Goal: Transaction & Acquisition: Download file/media

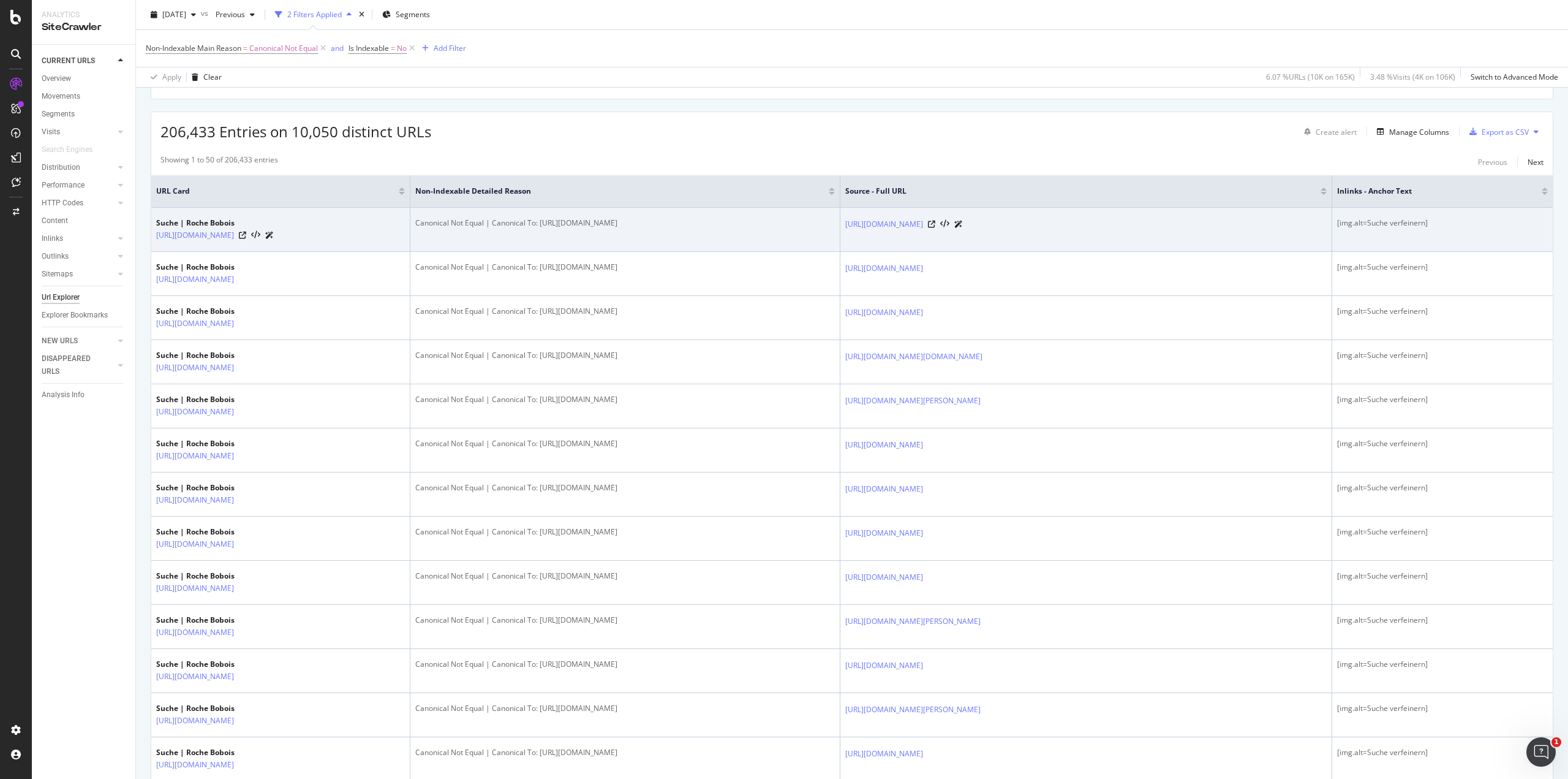
scroll to position [122, 0]
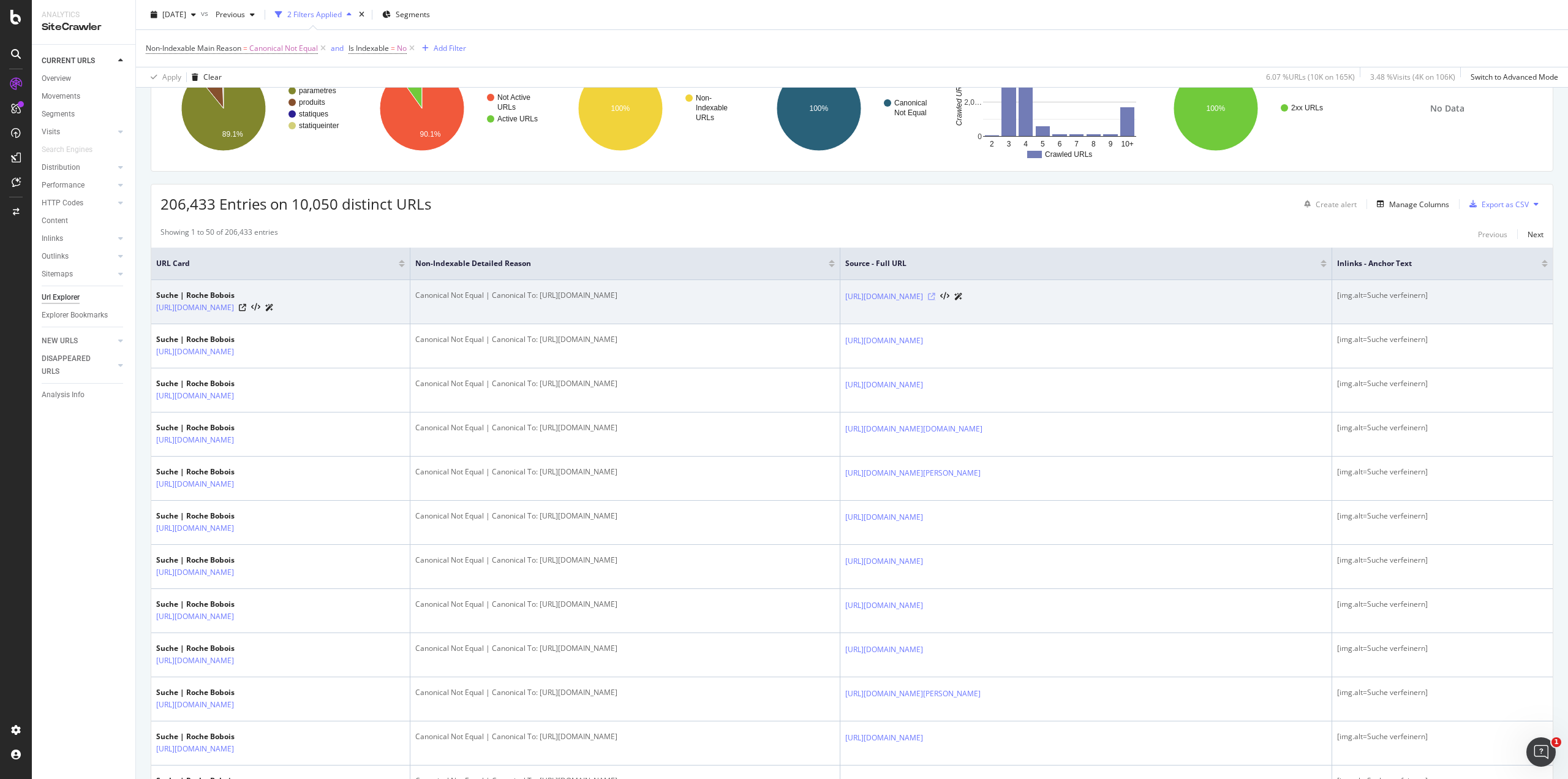
click at [936, 298] on icon at bounding box center [932, 296] width 7 height 7
click at [274, 311] on div at bounding box center [256, 307] width 35 height 13
click at [247, 307] on icon at bounding box center [242, 307] width 7 height 7
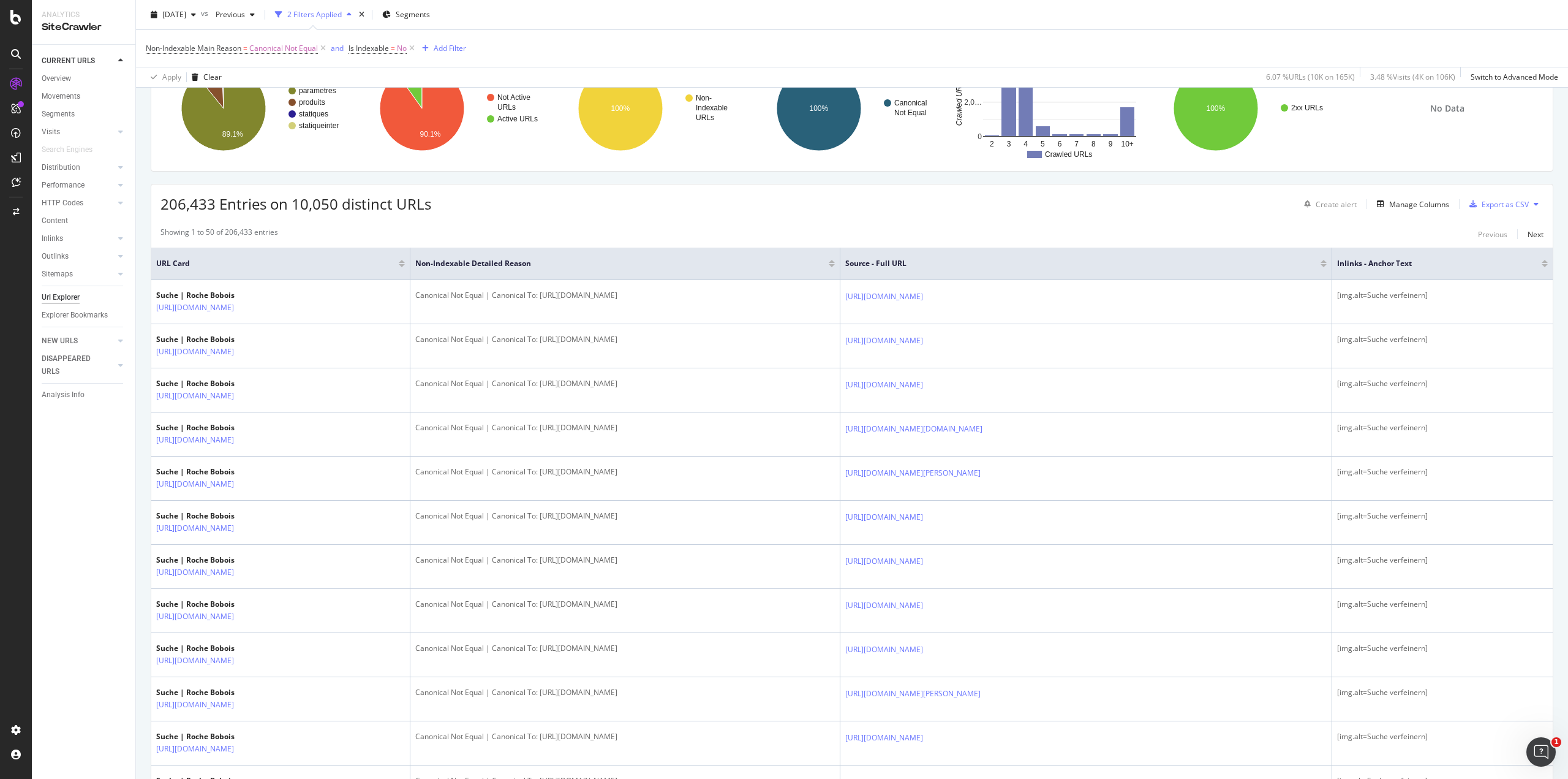
click at [819, 214] on div "206,433 Entries on 10,050 distinct URLs Create alert Manage Columns Export as C…" at bounding box center [852, 199] width 1401 height 30
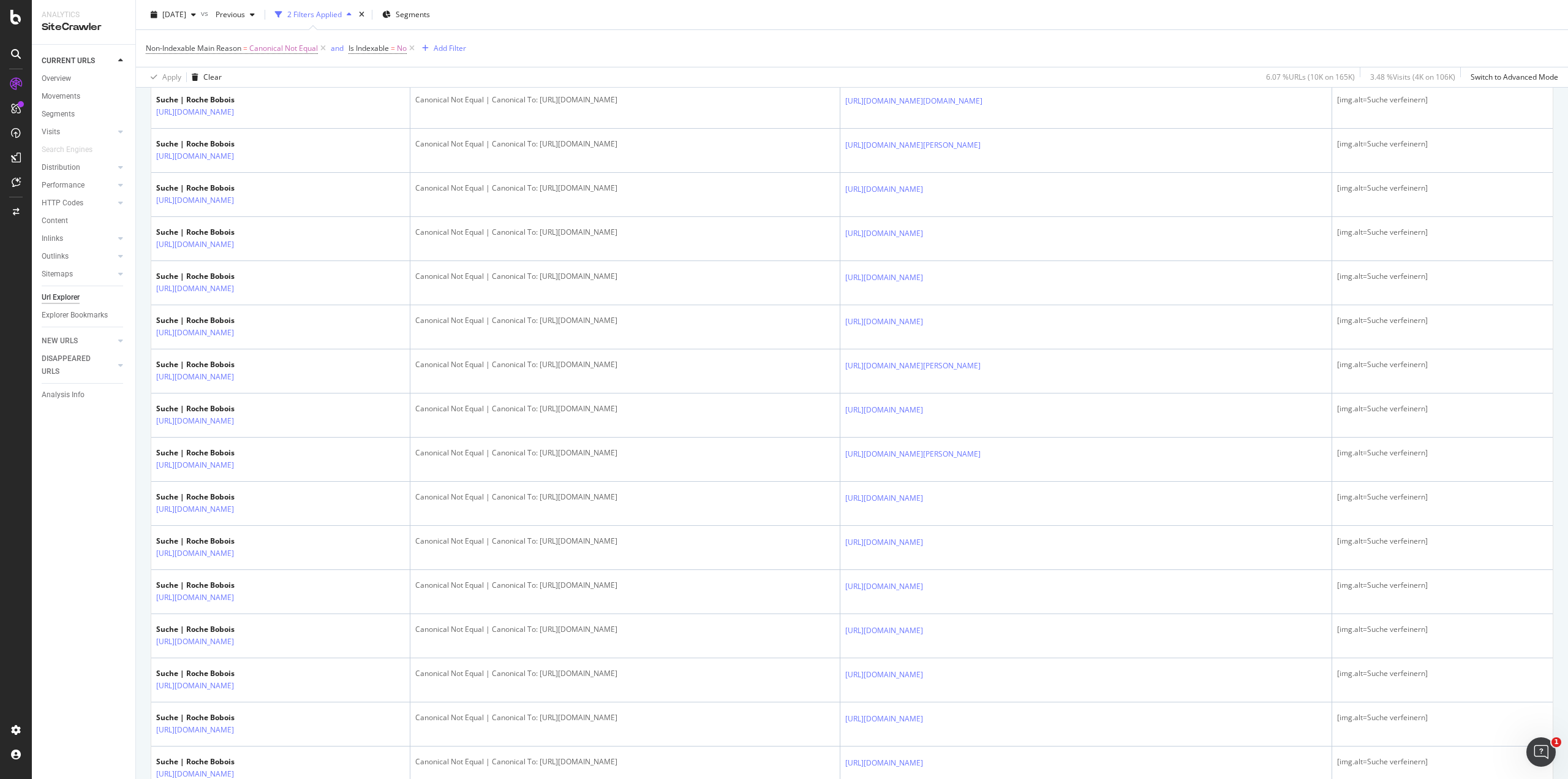
scroll to position [165, 0]
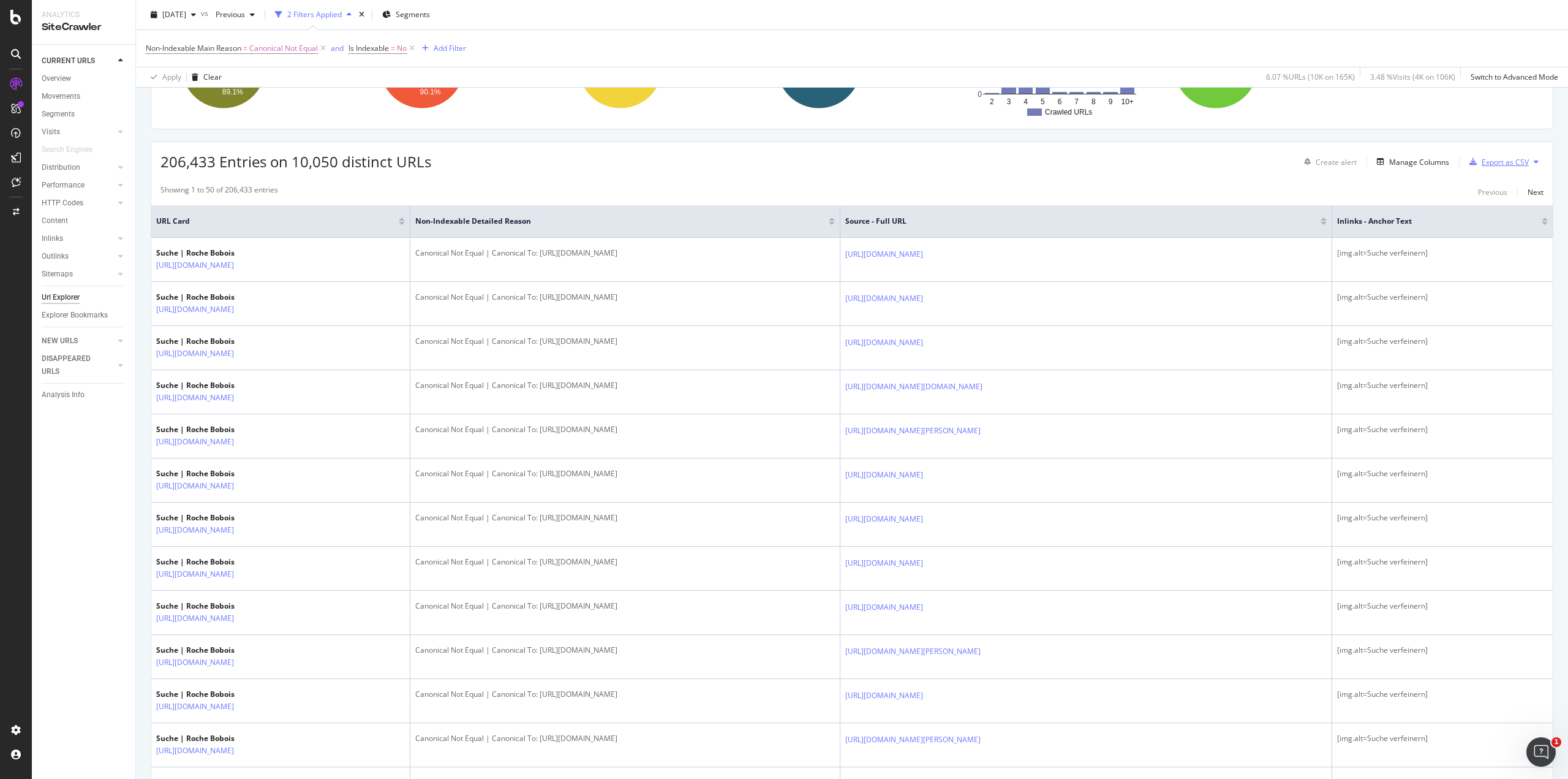
click at [1486, 160] on div "Export as CSV" at bounding box center [1505, 162] width 47 height 11
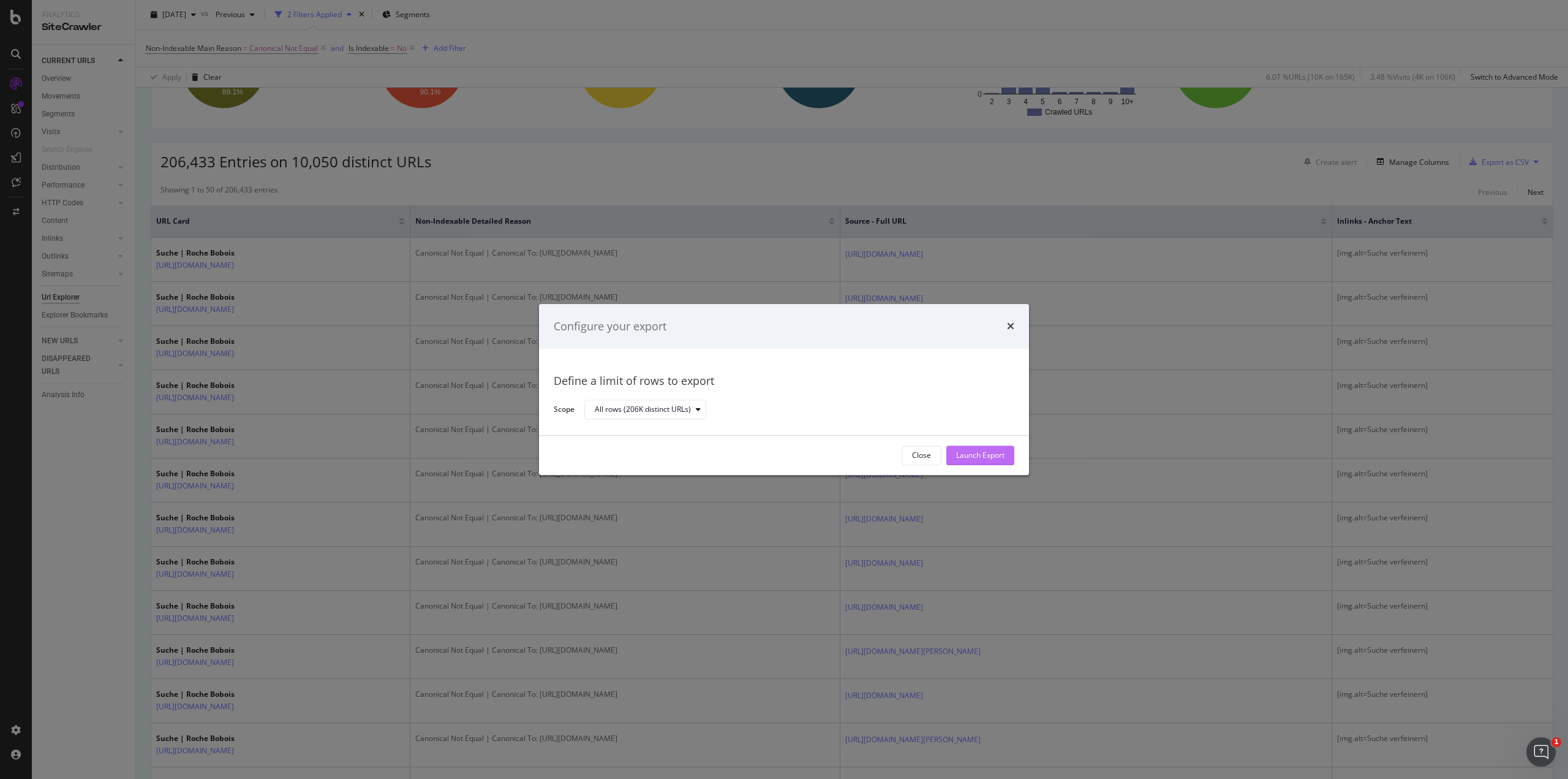
click at [996, 448] on div "Launch Export" at bounding box center [980, 455] width 49 height 19
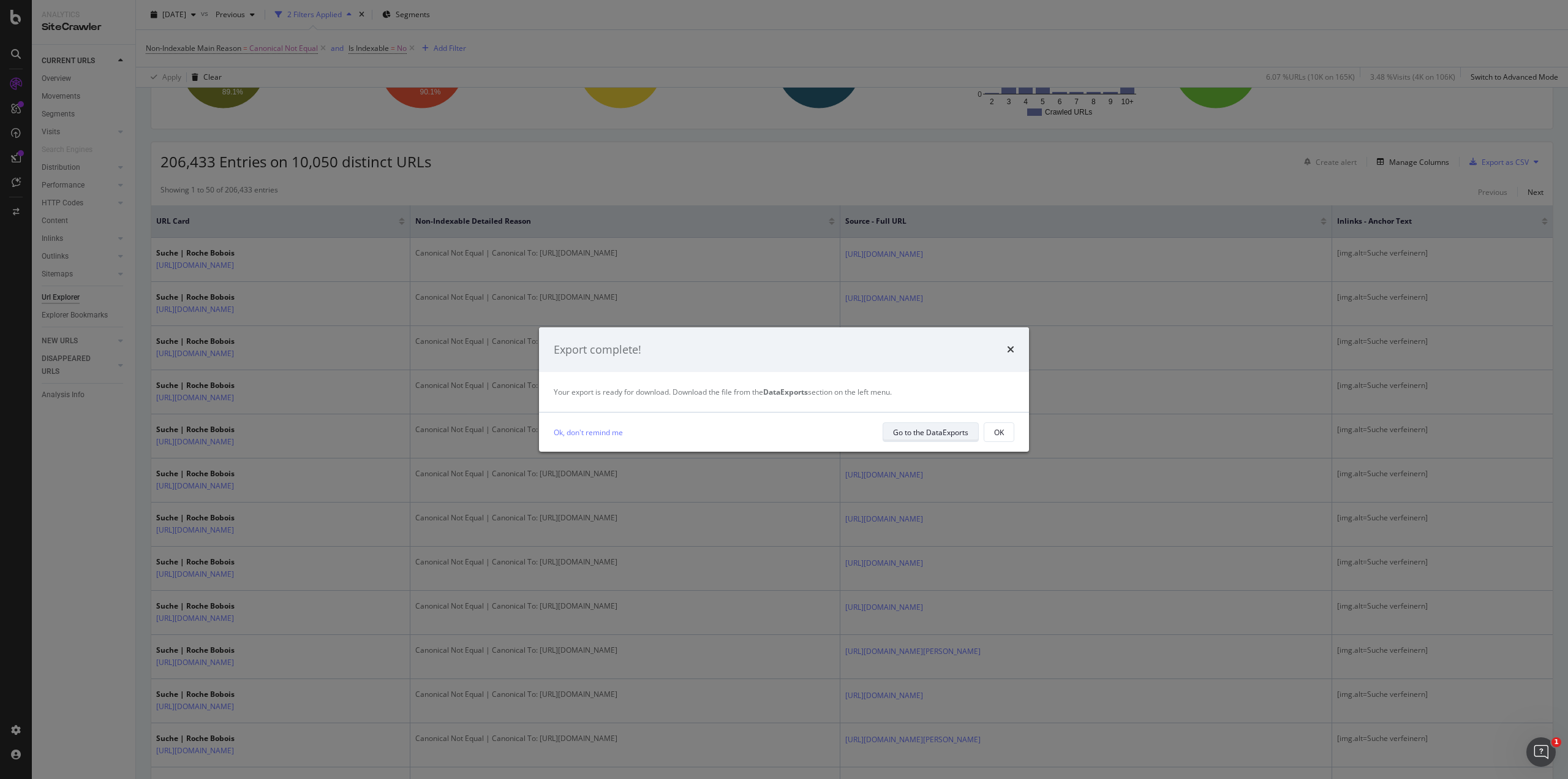
click at [925, 438] on div "Go to the DataExports" at bounding box center [930, 431] width 75 height 17
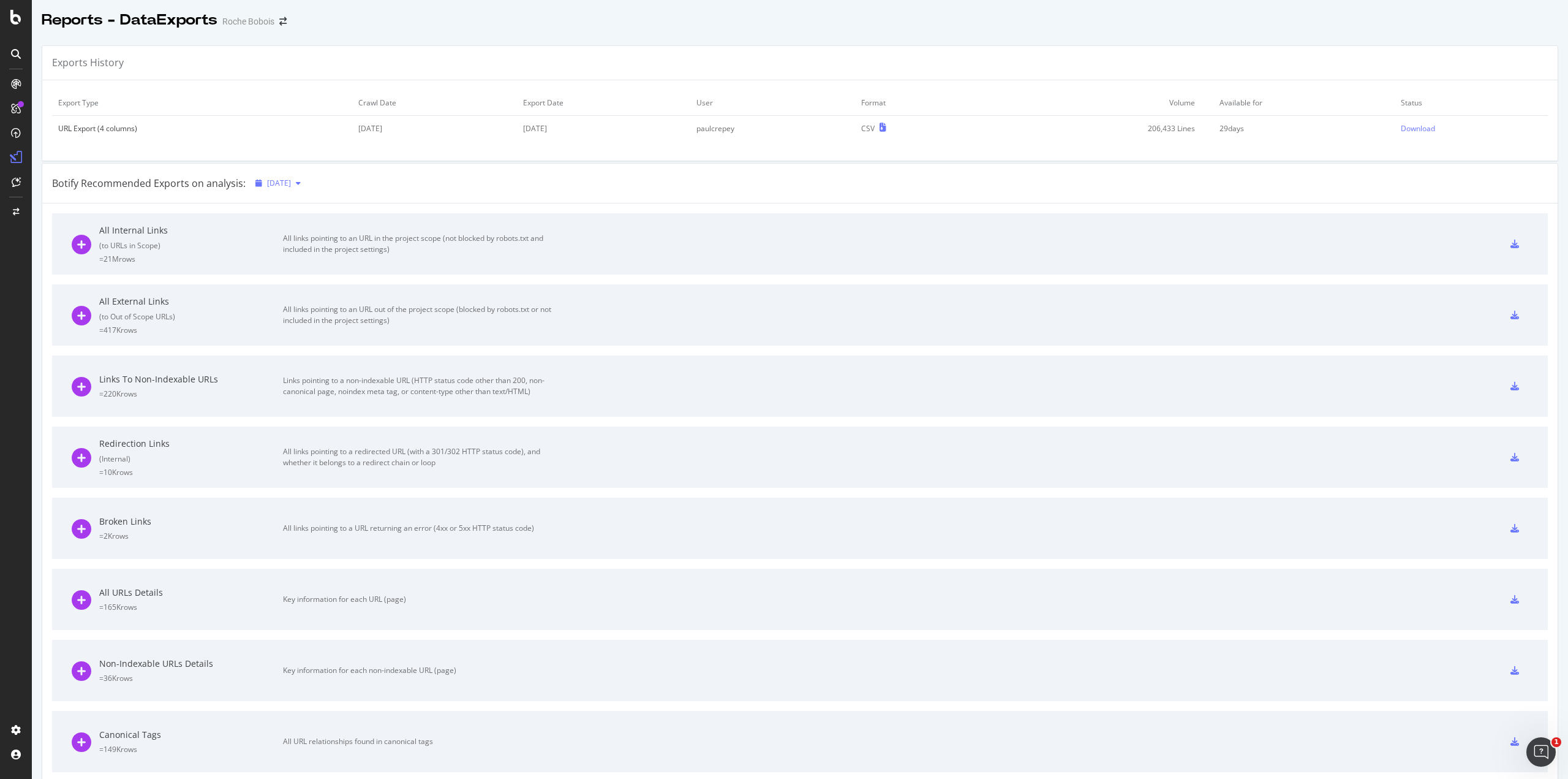
click at [284, 189] on div "[DATE]" at bounding box center [278, 183] width 55 height 19
click at [1401, 125] on div "Download" at bounding box center [1418, 128] width 34 height 11
